Goal: Transaction & Acquisition: Obtain resource

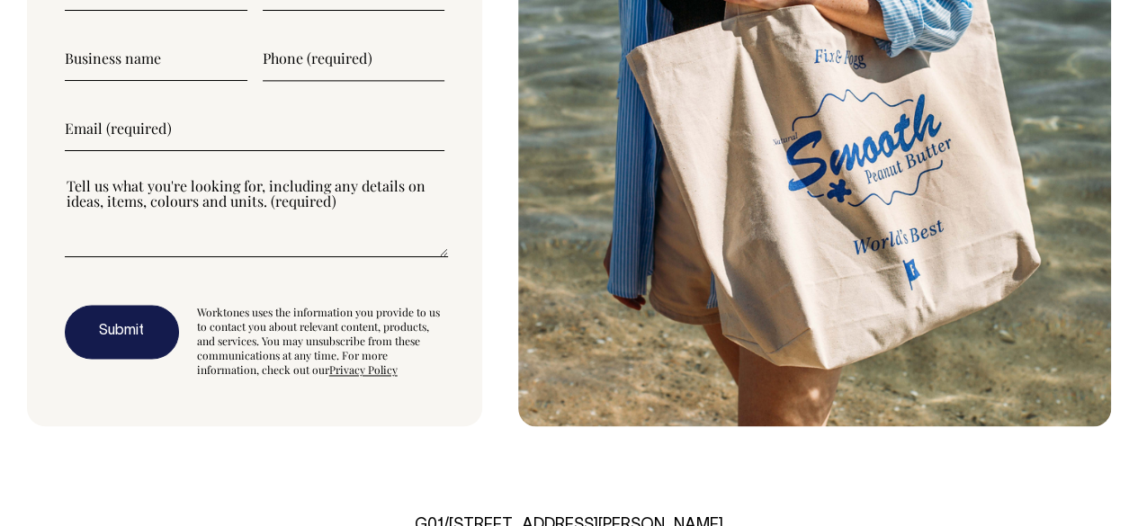
scroll to position [4582, 0]
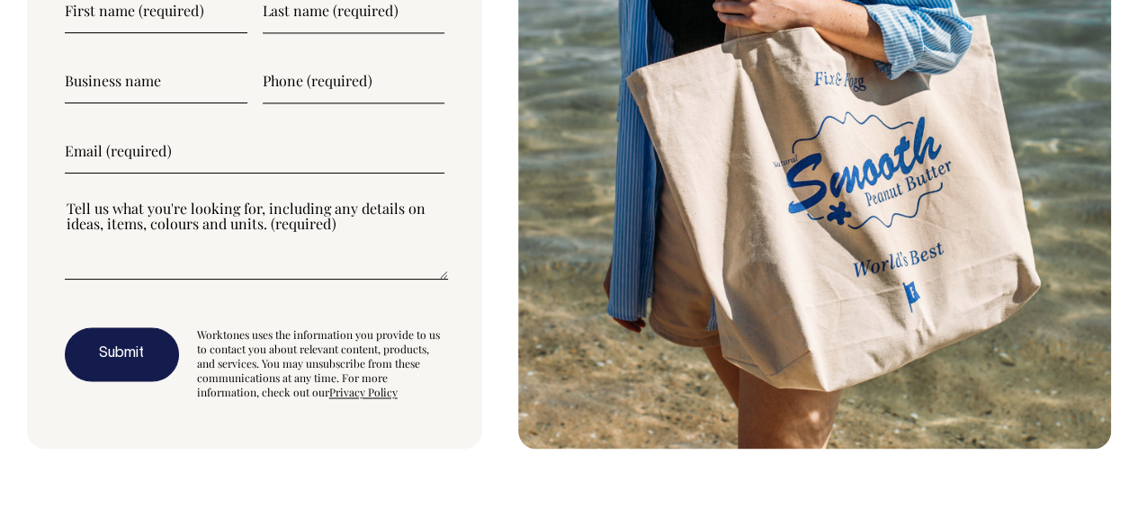
click at [513, 252] on section "Let's Talk Complete this form and we’ll get back to you pronto. Submit Worktone…" at bounding box center [569, 114] width 1084 height 670
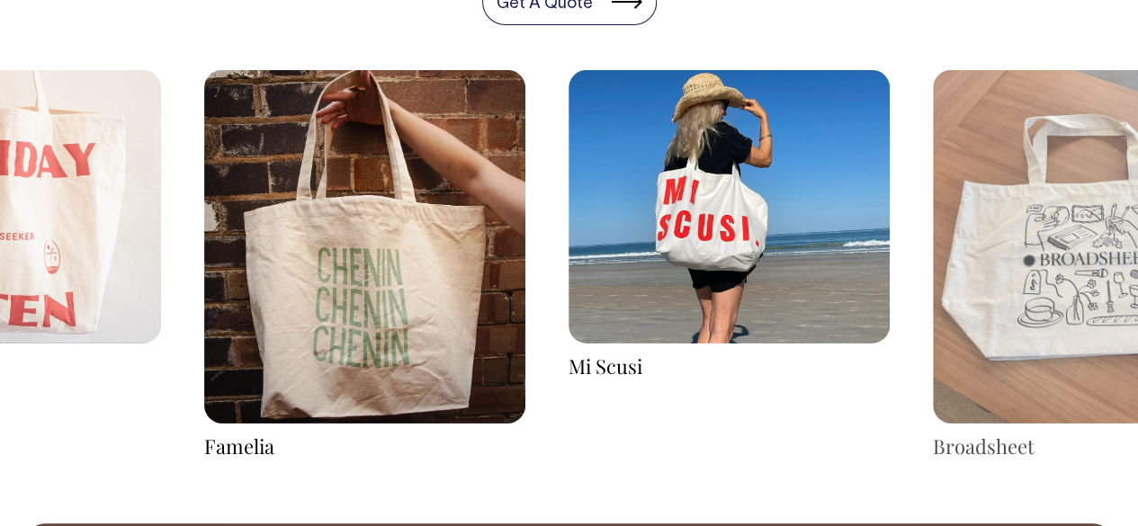
scroll to position [2711, 0]
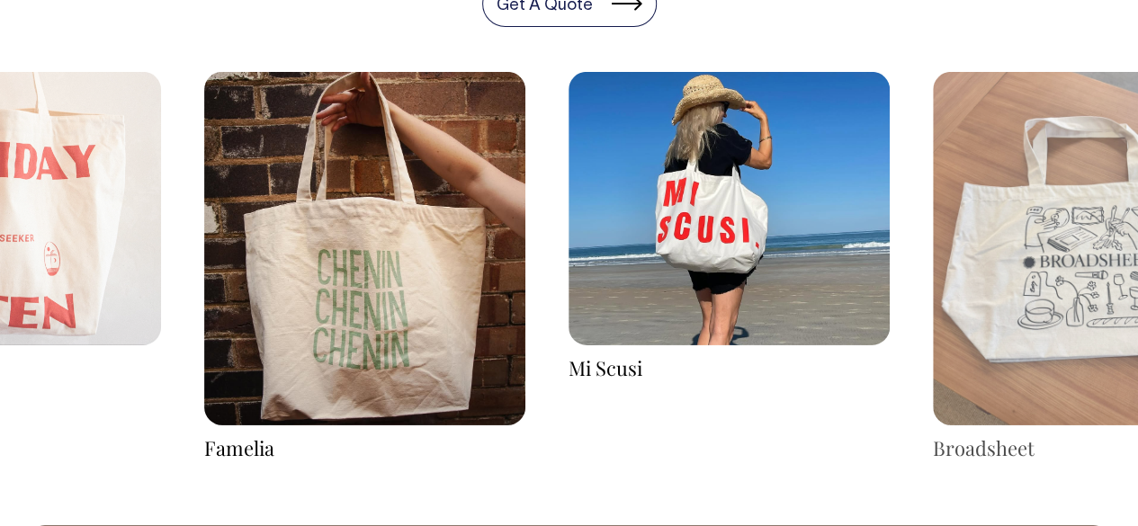
click at [738, 233] on img at bounding box center [728, 208] width 321 height 272
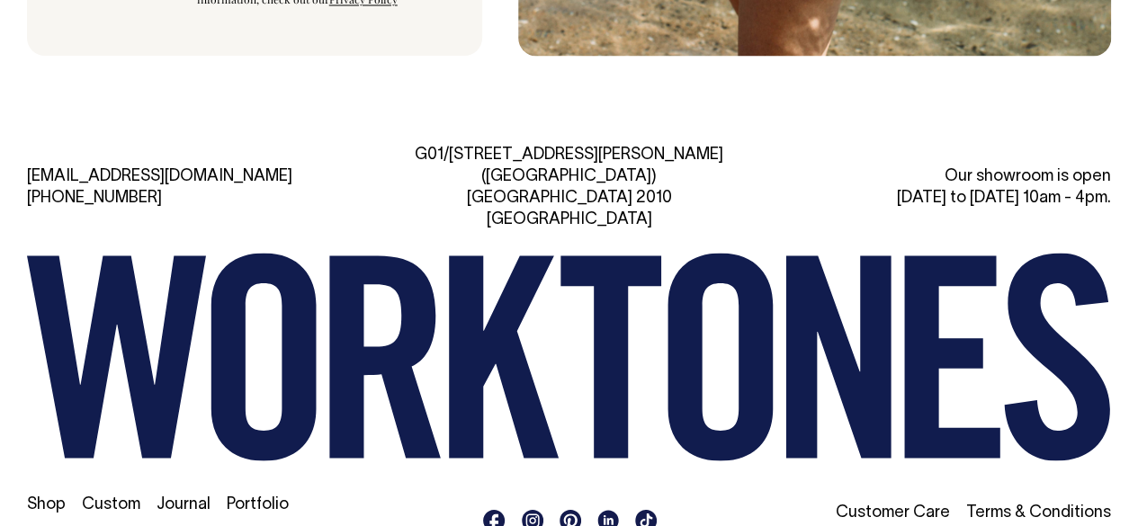
scroll to position [4978, 0]
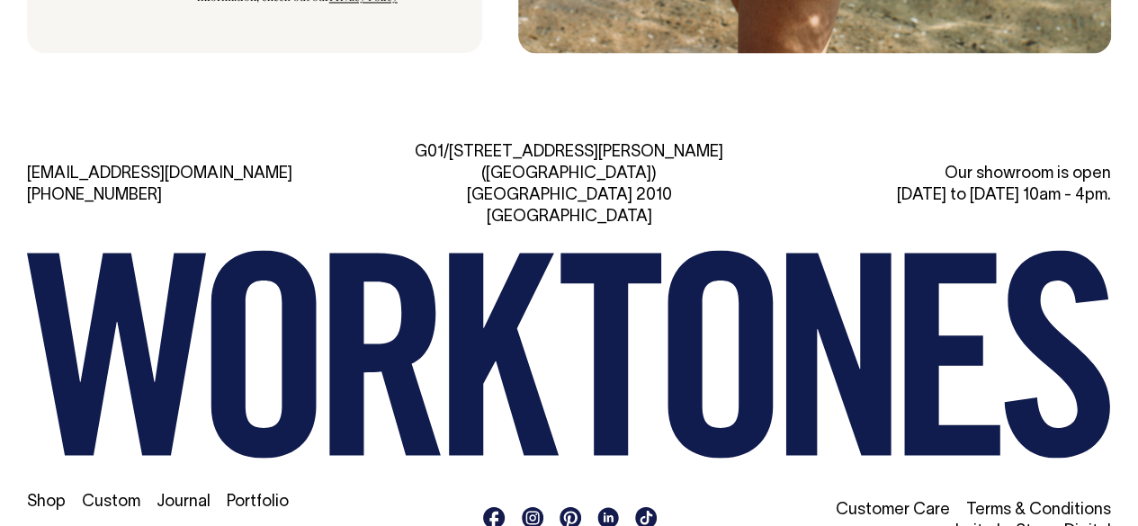
click at [103, 494] on link "Custom" at bounding box center [111, 501] width 58 height 15
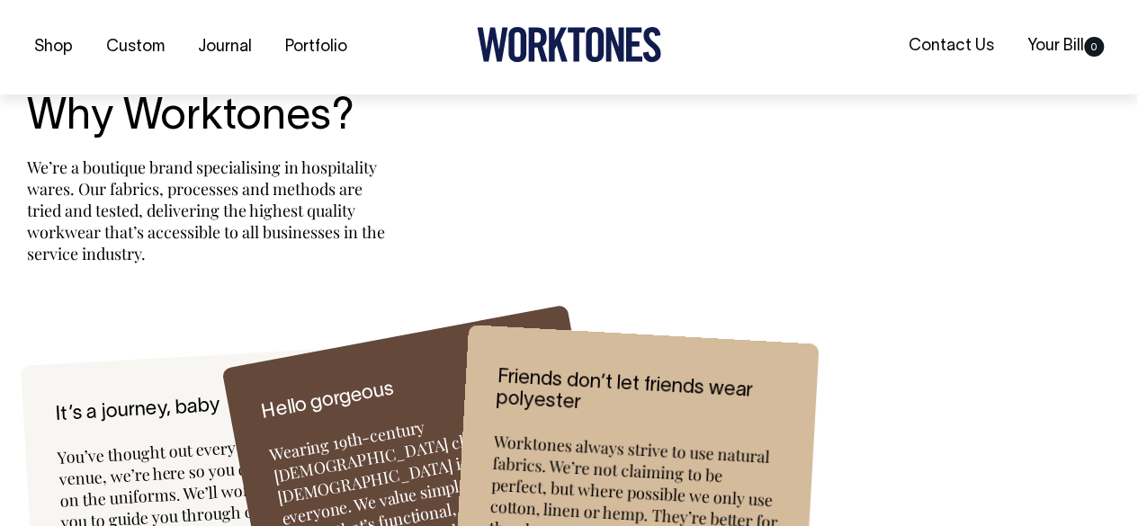
scroll to position [5180, 0]
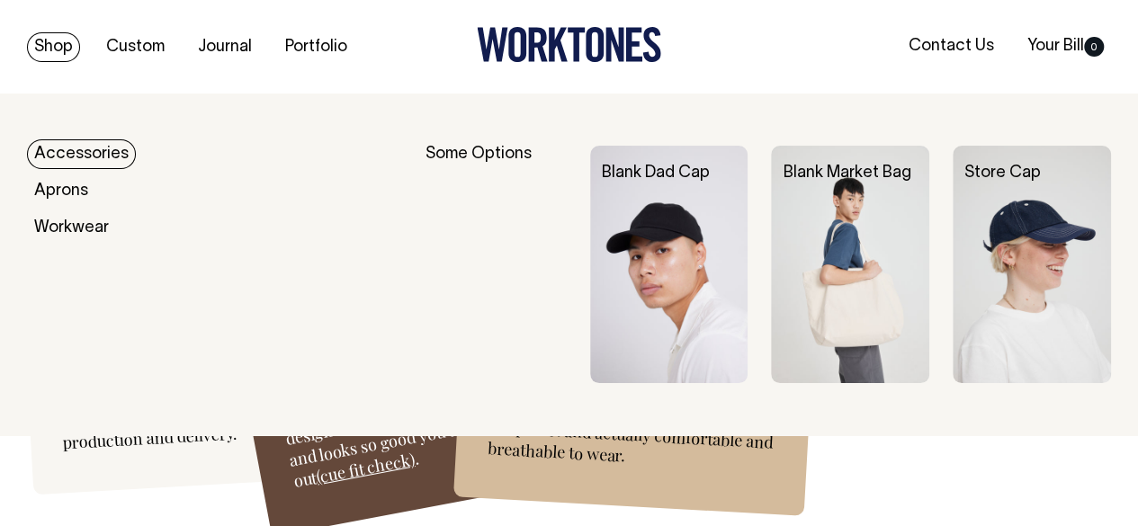
click at [65, 51] on link "Shop" at bounding box center [53, 47] width 53 height 30
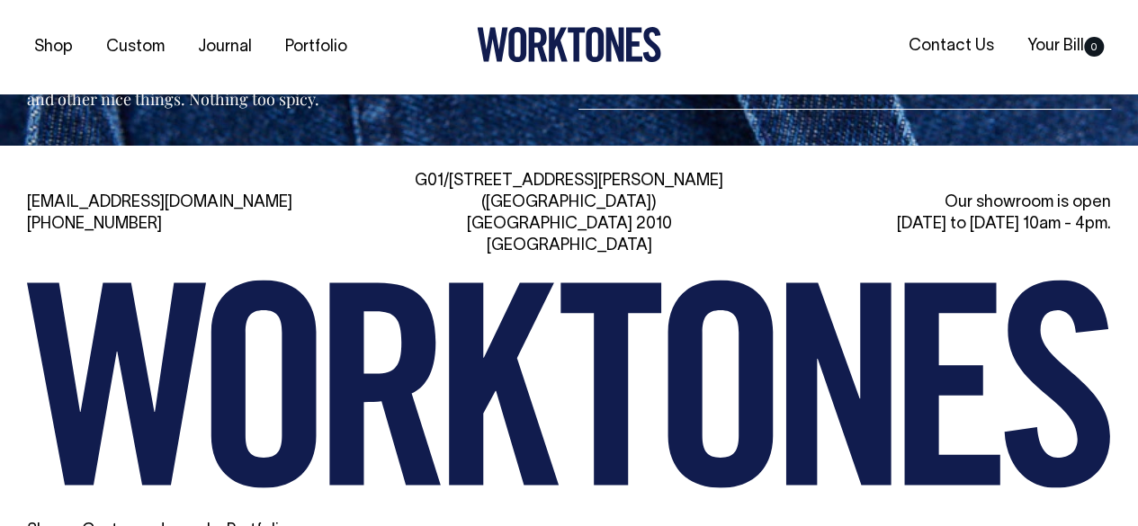
scroll to position [3647, 0]
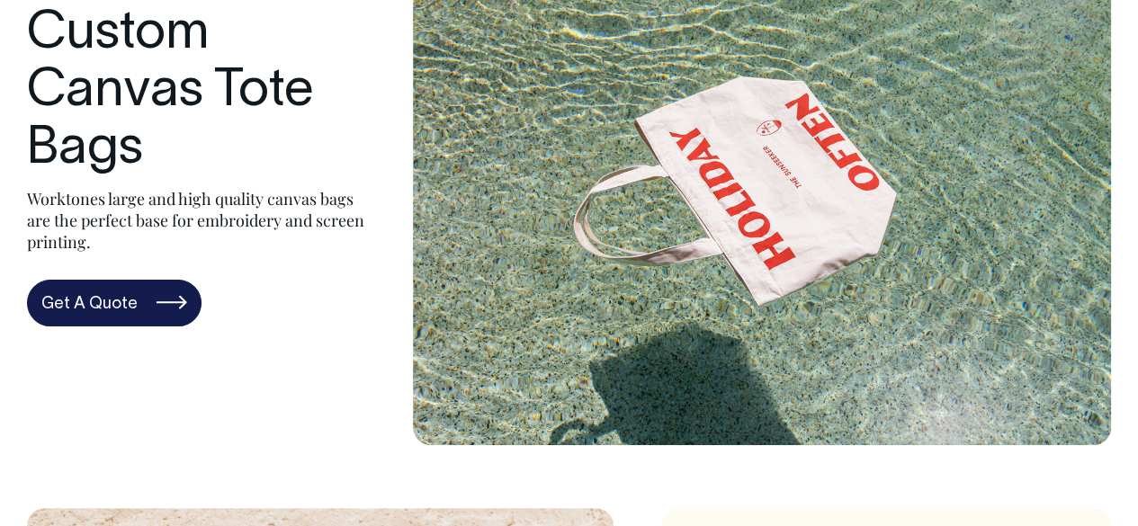
scroll to position [157, 0]
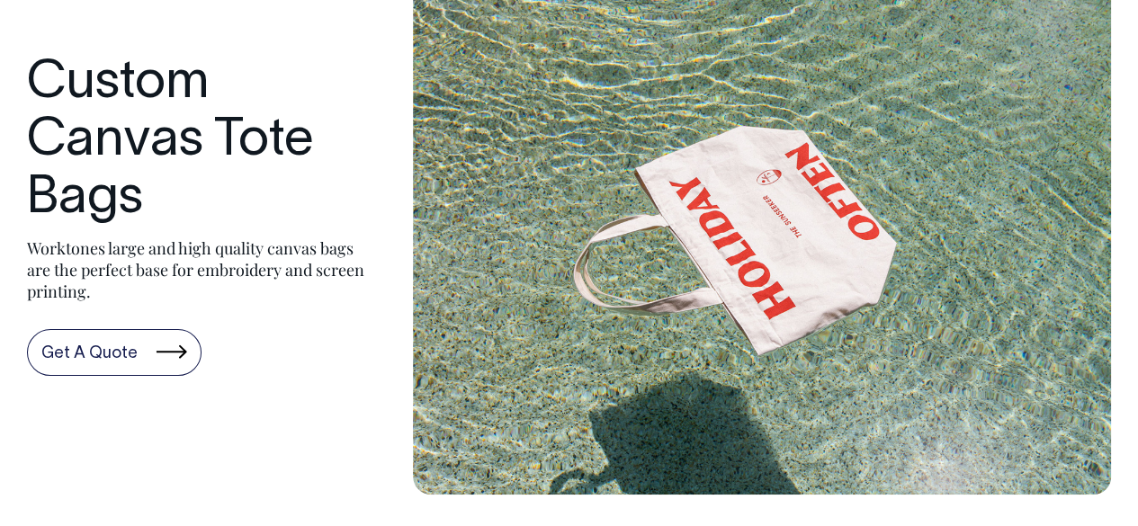
click at [99, 350] on link "Get A Quote" at bounding box center [114, 352] width 174 height 47
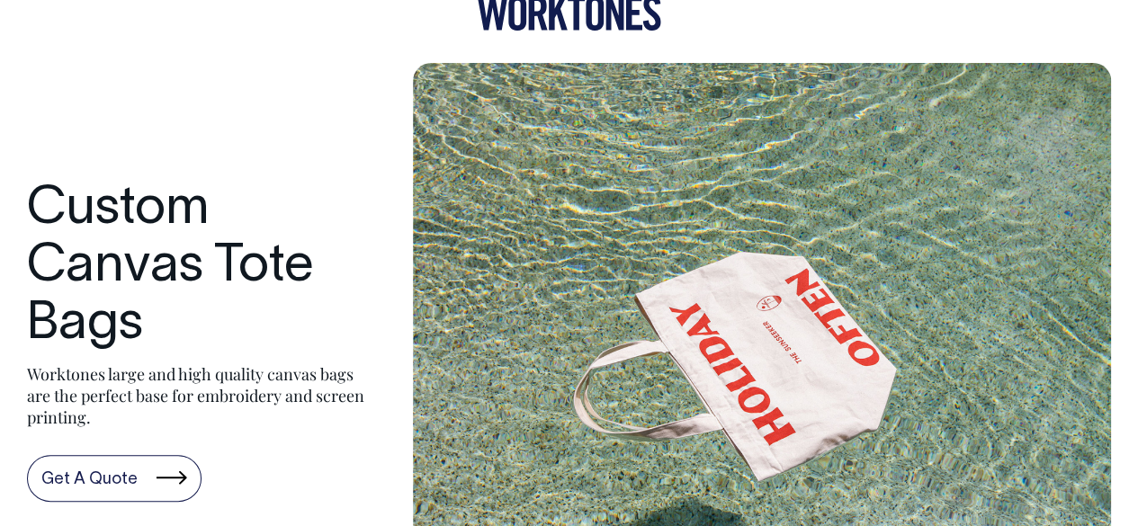
scroll to position [0, 0]
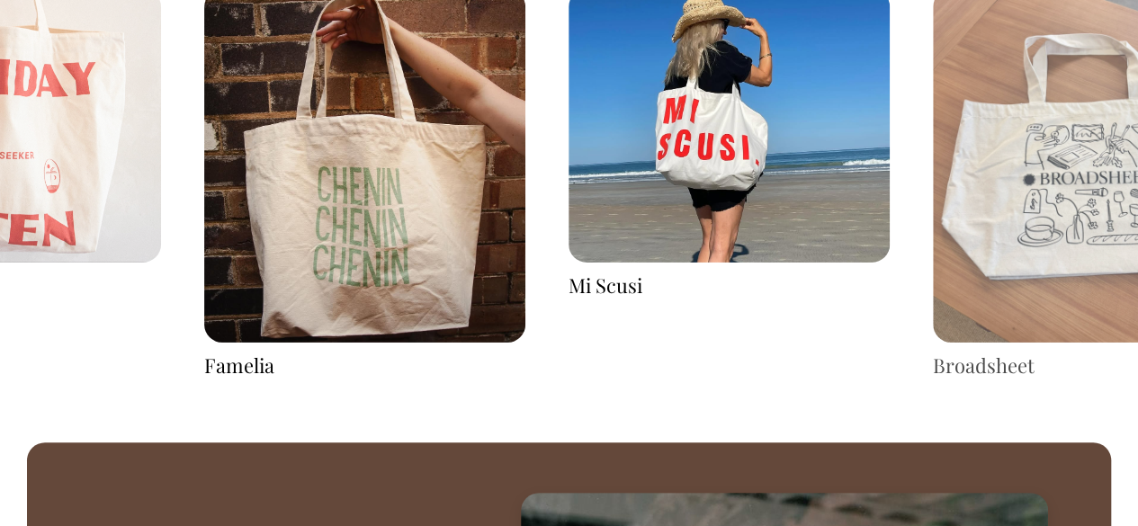
scroll to position [2770, 0]
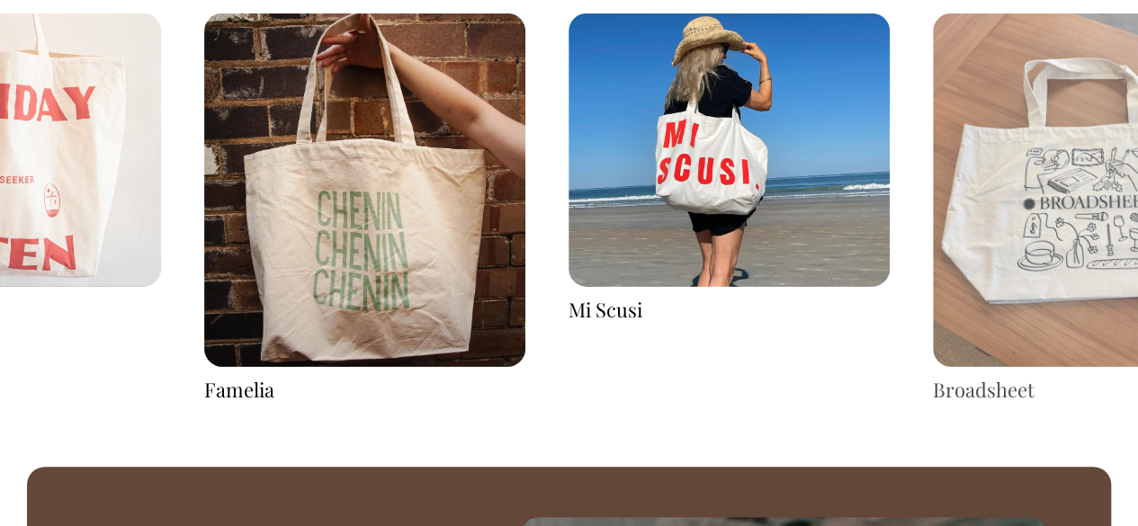
click at [441, 224] on img at bounding box center [364, 189] width 321 height 353
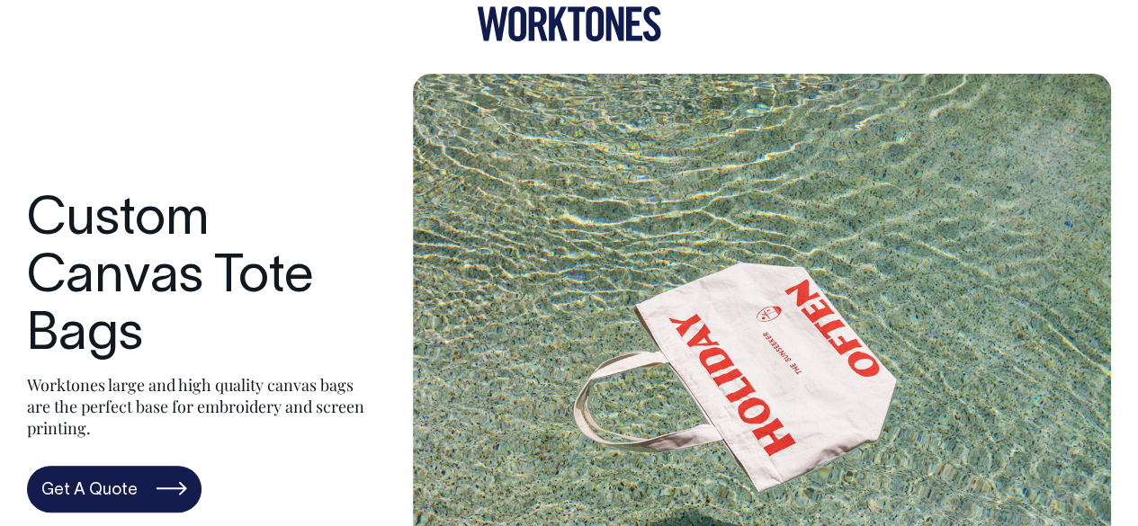
scroll to position [0, 0]
